Goal: Entertainment & Leisure: Consume media (video, audio)

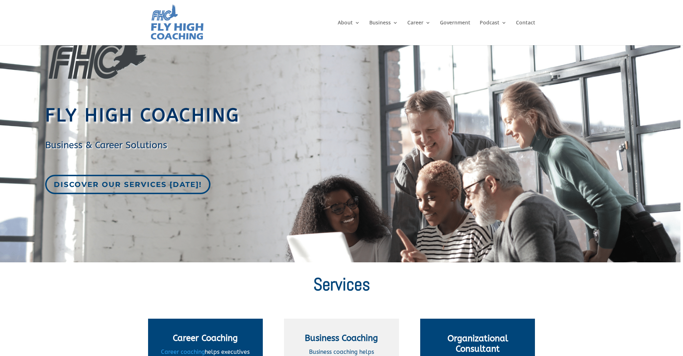
click at [487, 23] on link "Podcast" at bounding box center [493, 32] width 27 height 25
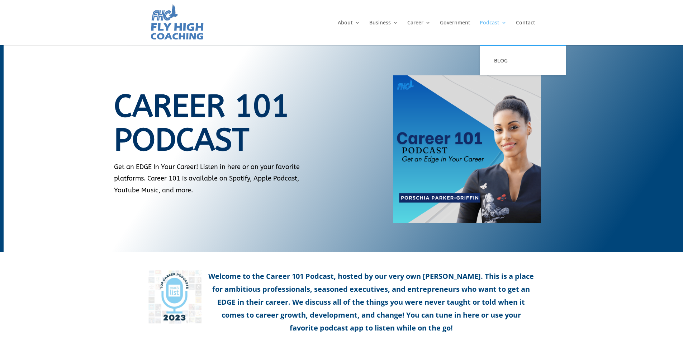
click at [490, 21] on link "Podcast" at bounding box center [493, 32] width 27 height 25
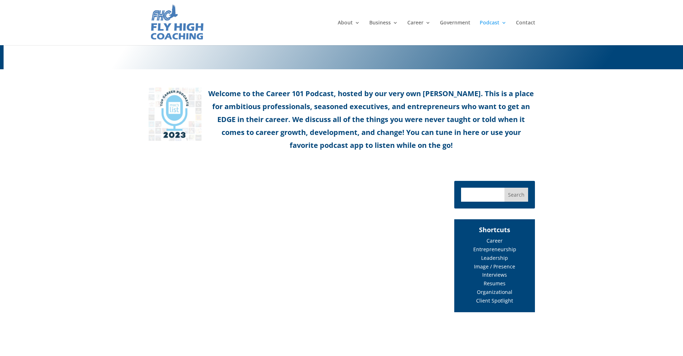
scroll to position [335, 0]
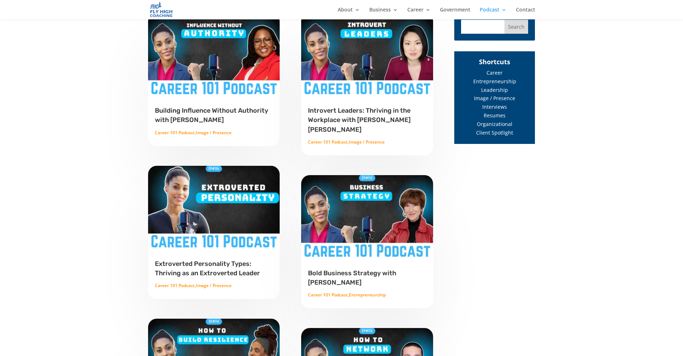
click at [210, 89] on img at bounding box center [214, 53] width 133 height 83
